Goal: Go to known website: Access a specific website the user already knows

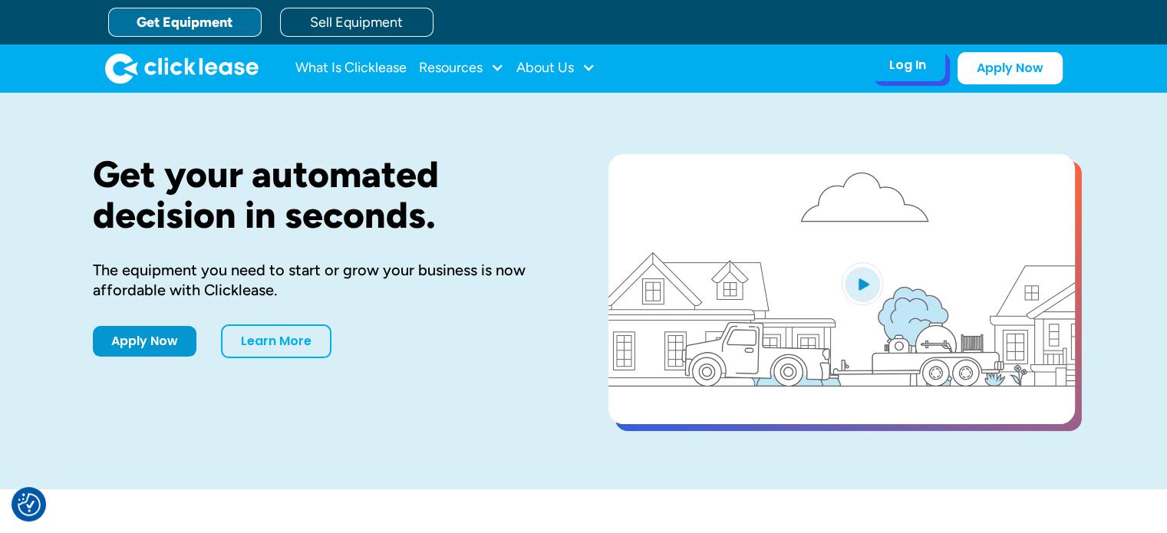
click at [914, 54] on div "Log In Account login I use Clicklease to get my equipment Partner Portal I offe…" at bounding box center [907, 65] width 75 height 32
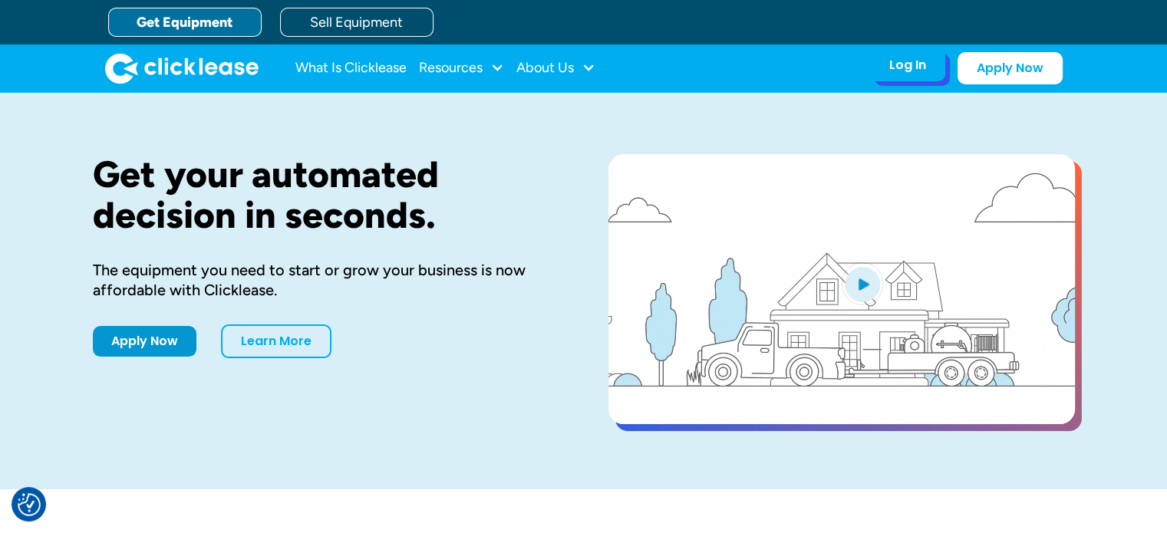
click at [921, 76] on div "Log In Account login I use Clicklease to get my equipment Partner Portal I offe…" at bounding box center [907, 65] width 75 height 32
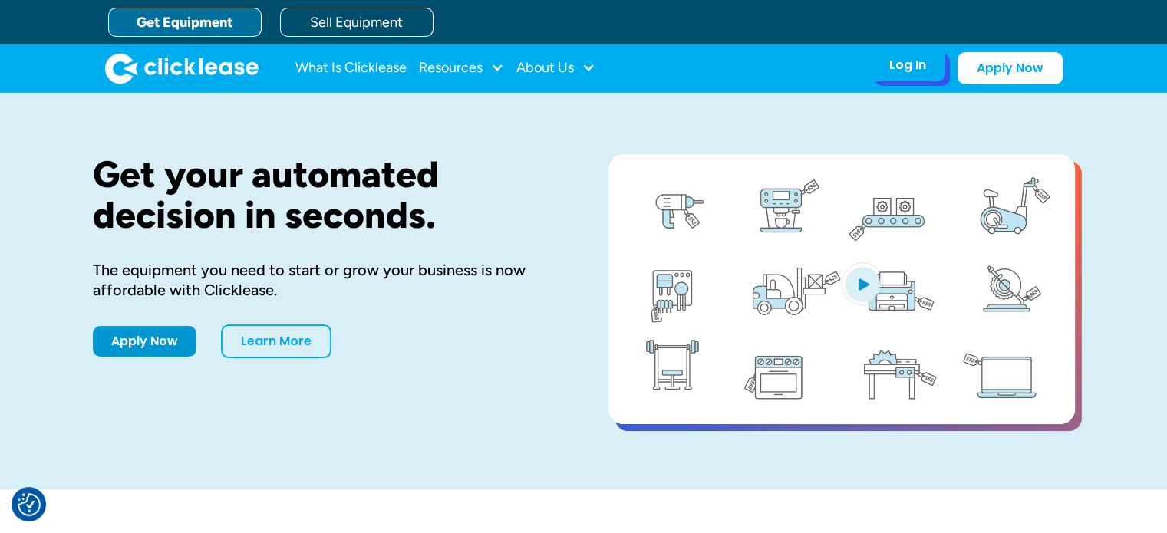
click at [902, 58] on div "Log In" at bounding box center [907, 65] width 37 height 15
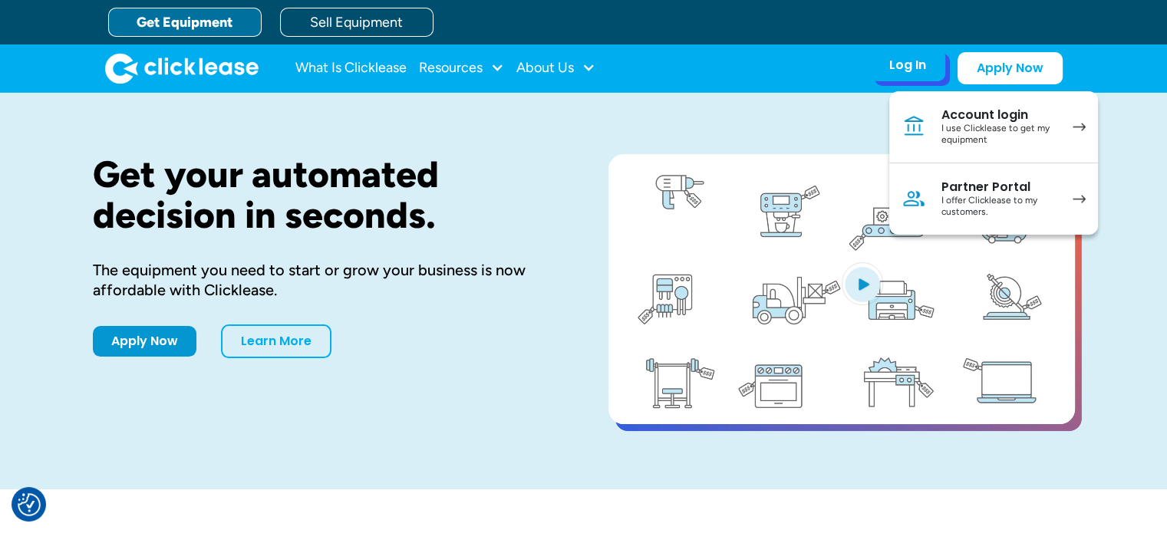
click at [1035, 125] on div "I use Clicklease to get my equipment" at bounding box center [999, 135] width 116 height 24
